Goal: Task Accomplishment & Management: Manage account settings

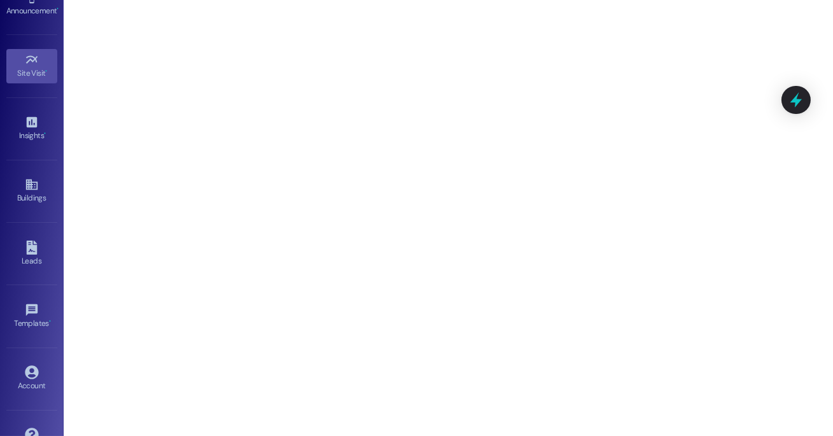
scroll to position [169, 0]
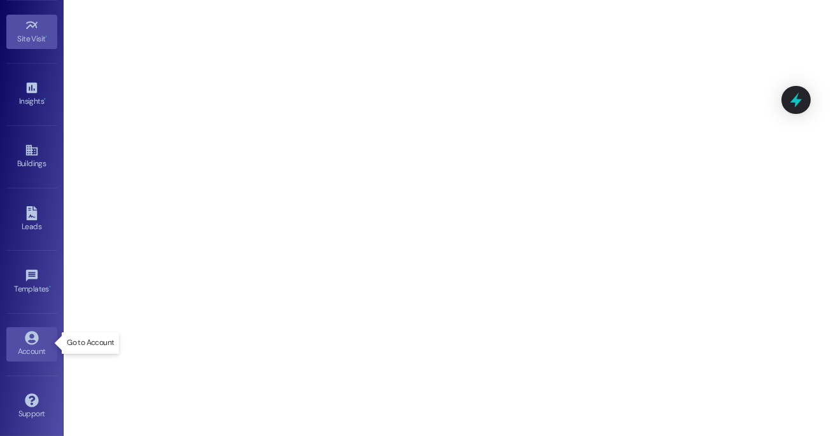
click at [31, 333] on icon at bounding box center [32, 338] width 14 height 14
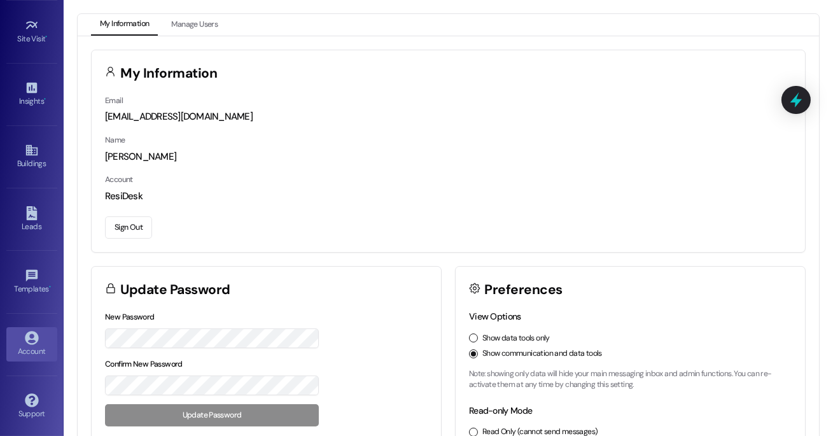
click at [134, 234] on button "Sign Out" at bounding box center [128, 227] width 47 height 22
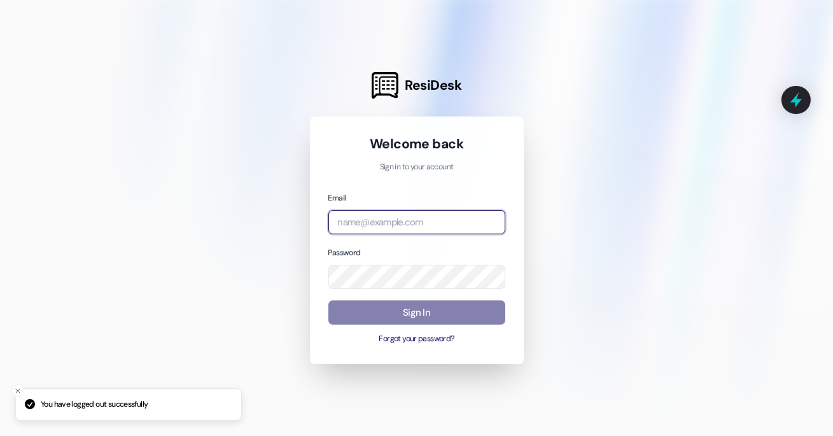
click at [354, 218] on input "email" at bounding box center [416, 222] width 177 height 25
type input "a"
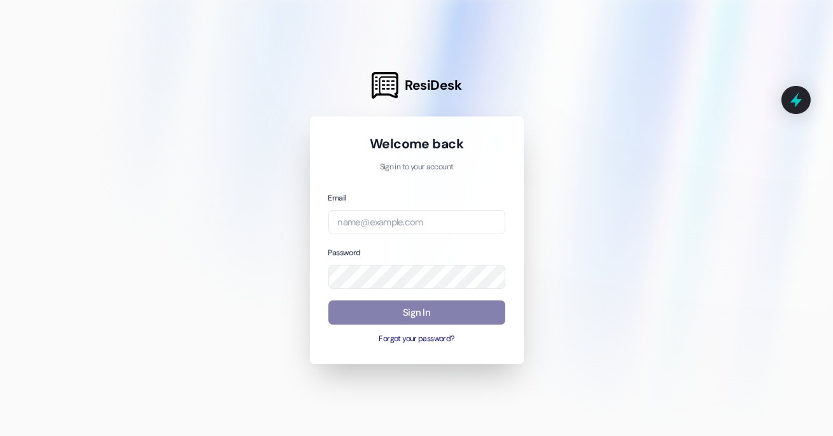
click at [457, 190] on div "Welcome back Sign in to your account Email Password Sign In Forgot your passwor…" at bounding box center [416, 240] width 177 height 211
click at [483, 210] on input "email" at bounding box center [416, 222] width 177 height 25
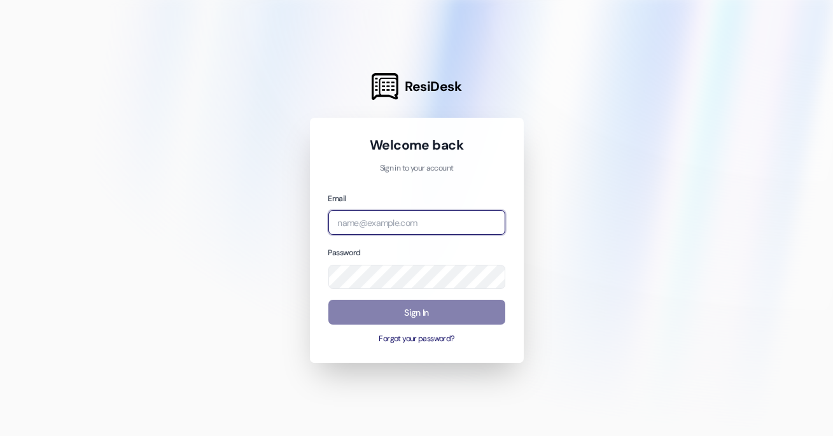
type input "[EMAIL_ADDRESS][DOMAIN_NAME]"
click at [425, 223] on input "[EMAIL_ADDRESS][DOMAIN_NAME]" at bounding box center [416, 222] width 177 height 25
